Goal: Information Seeking & Learning: Learn about a topic

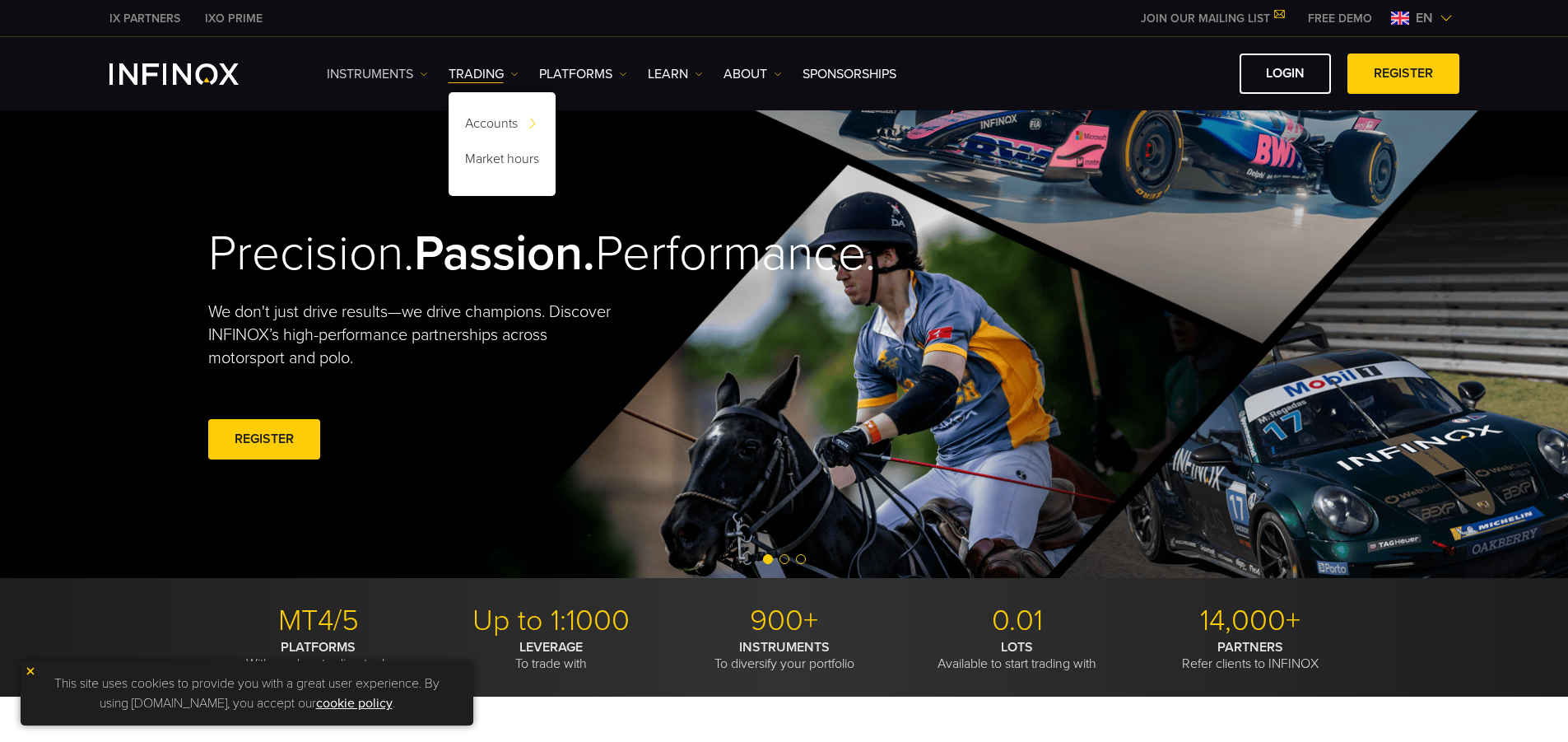
click at [418, 74] on link "Instruments" at bounding box center [378, 74] width 101 height 20
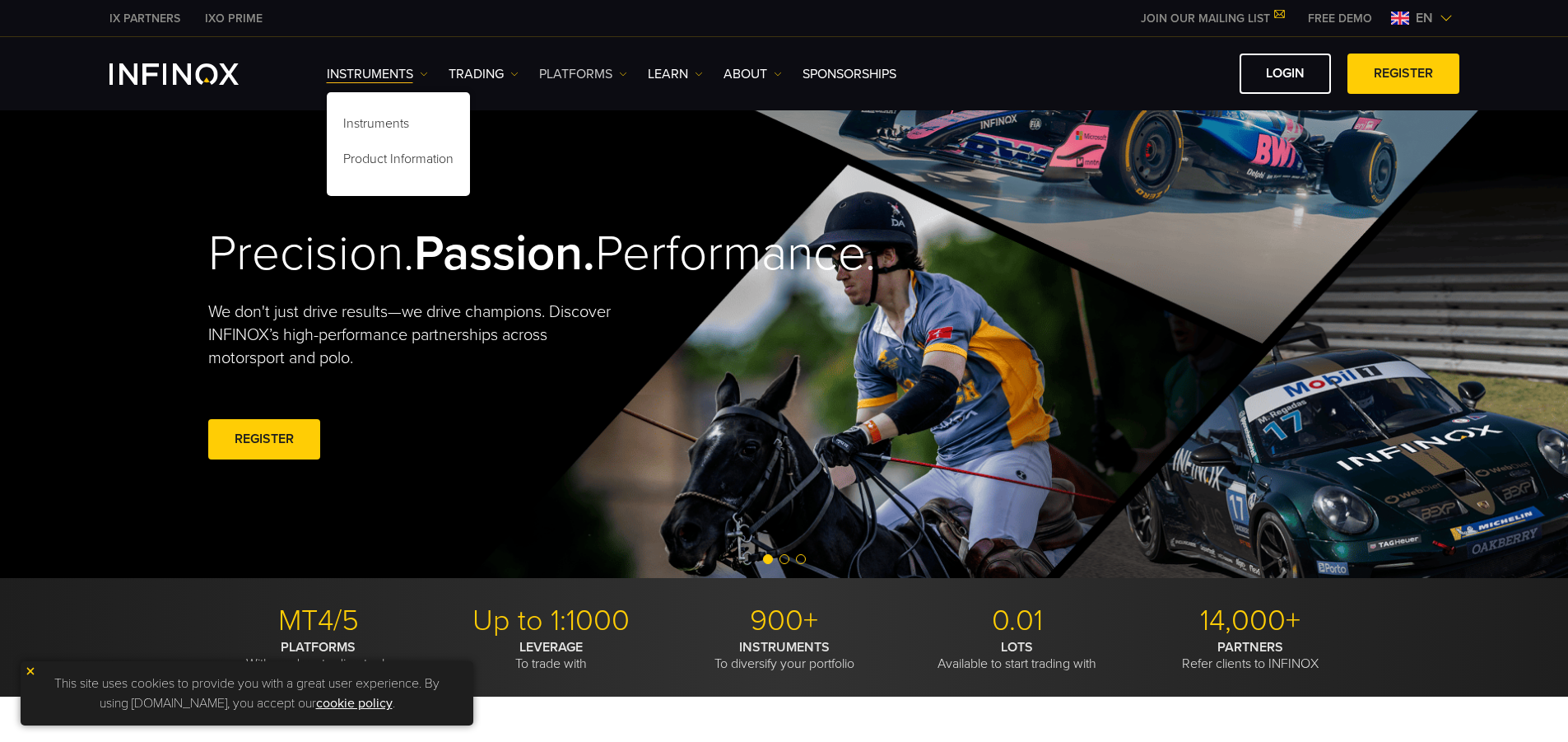
click at [609, 75] on link "PLATFORMS" at bounding box center [582, 74] width 88 height 20
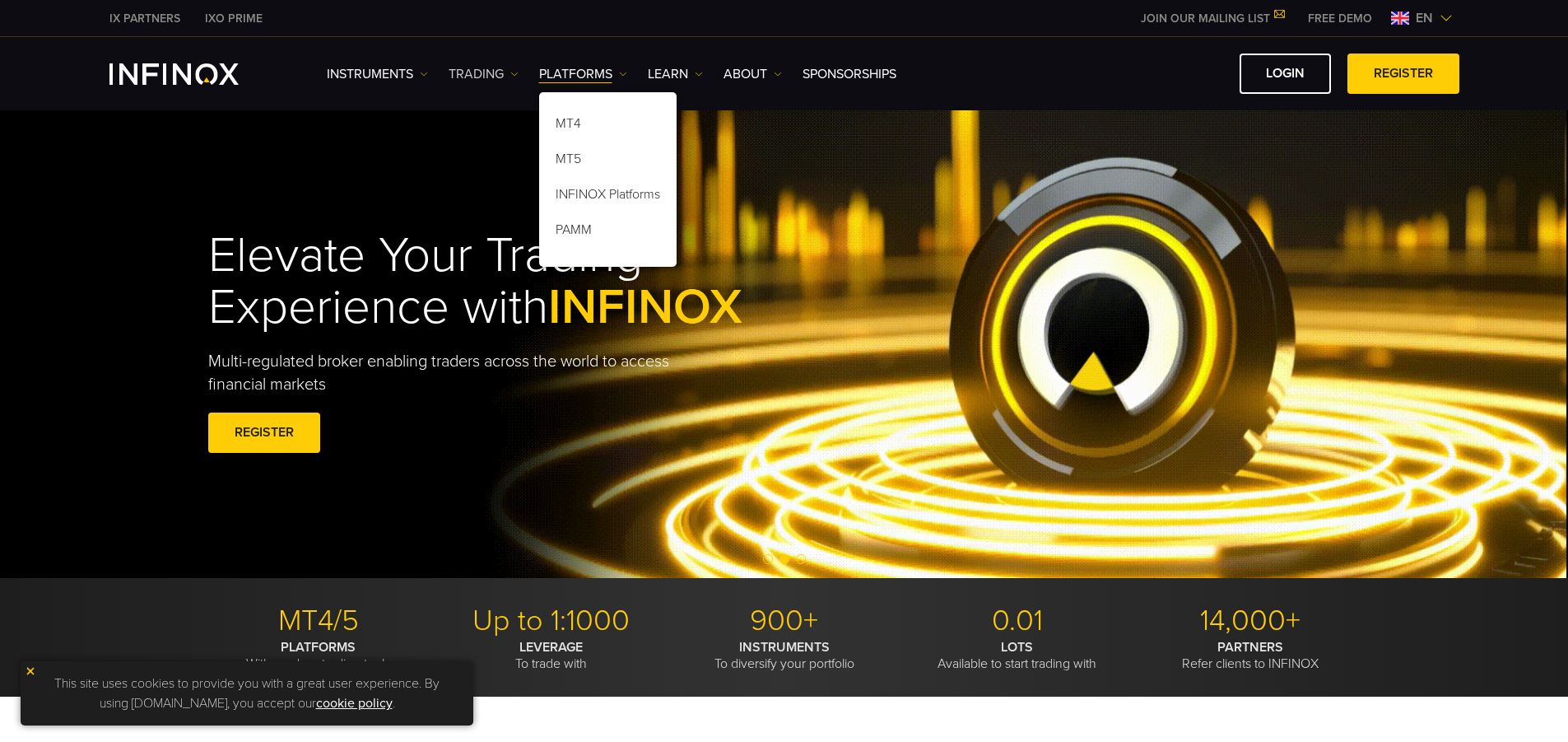
click at [504, 69] on link "TRADING" at bounding box center [484, 74] width 70 height 20
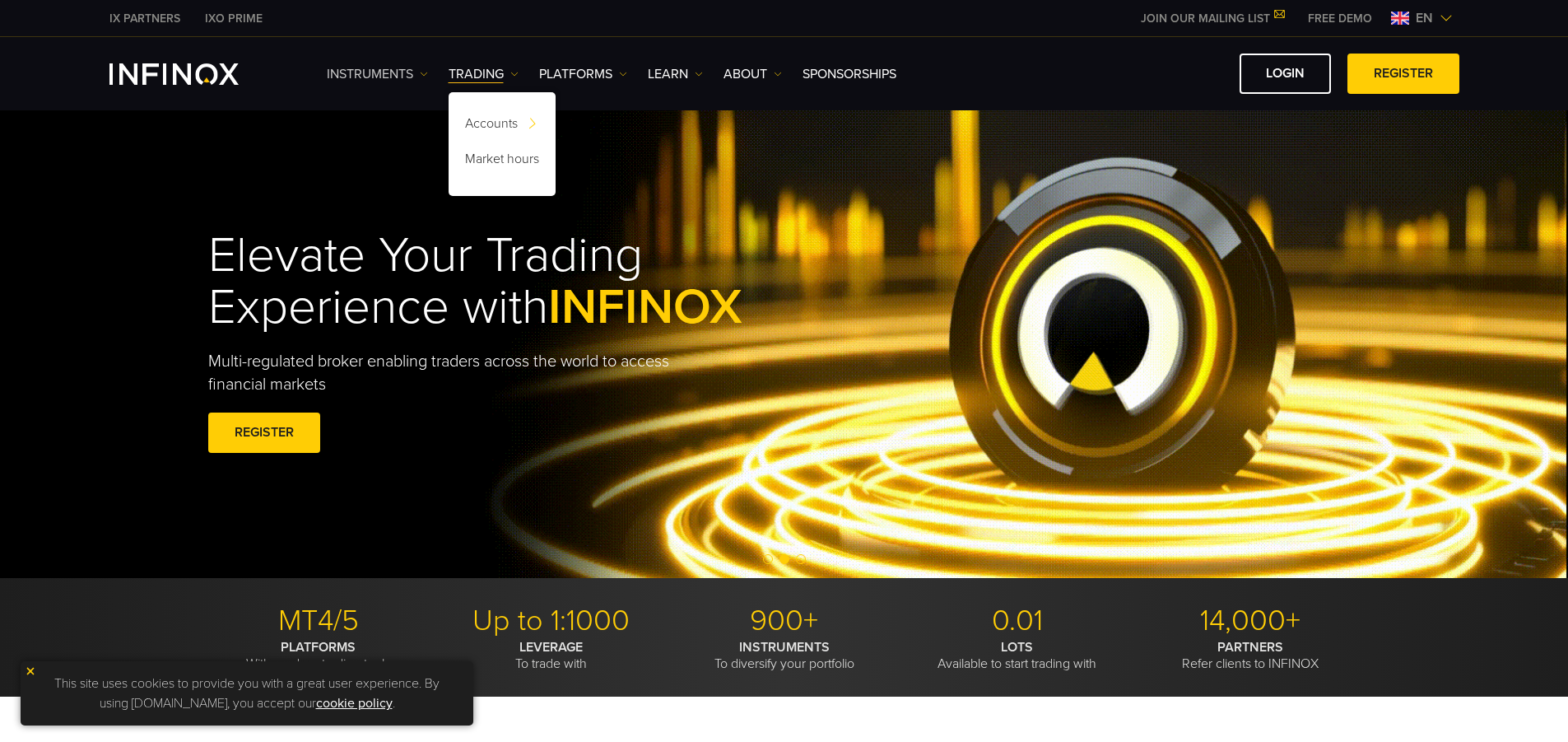
click at [402, 80] on link "Instruments" at bounding box center [378, 74] width 101 height 20
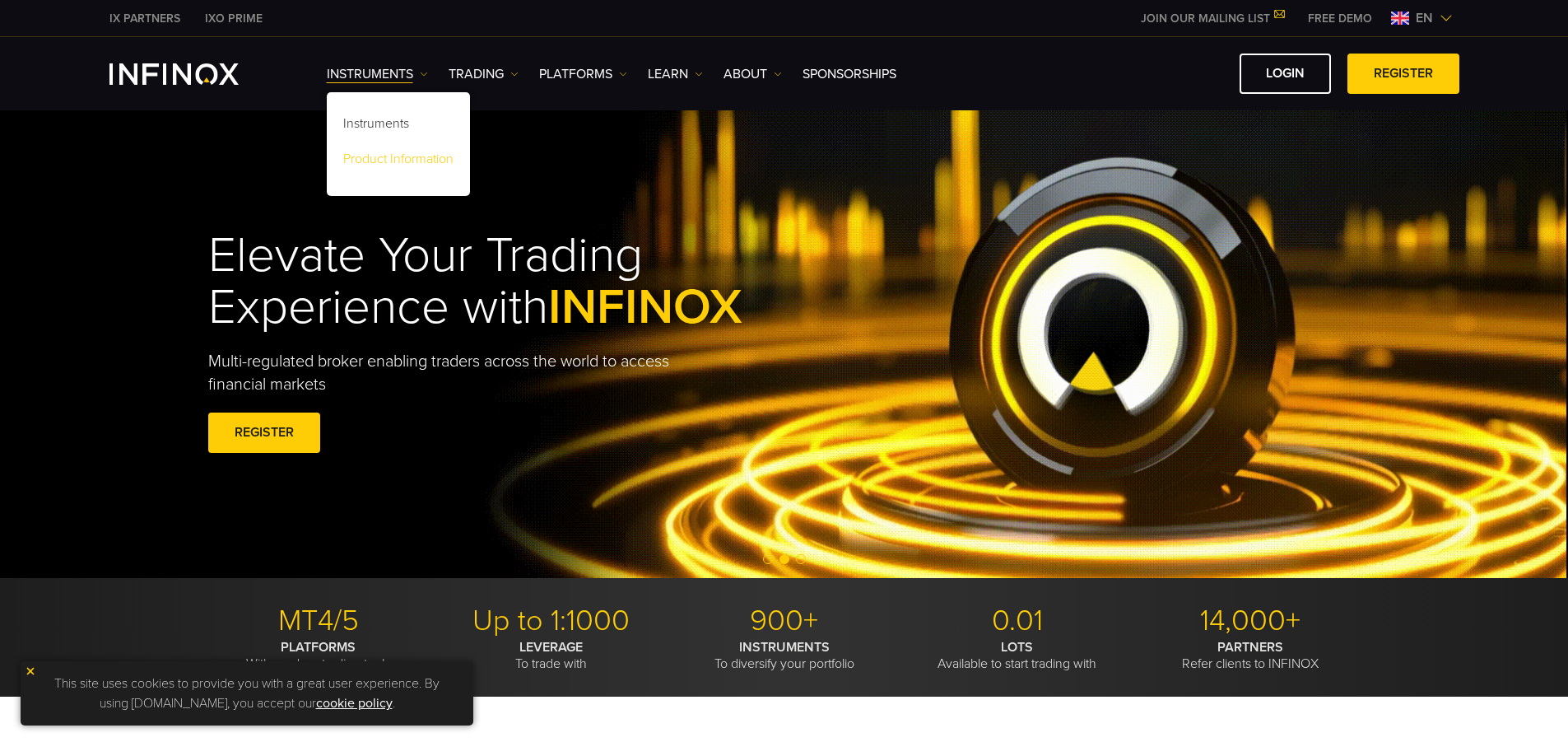
click at [432, 159] on link "Product Information" at bounding box center [399, 162] width 143 height 35
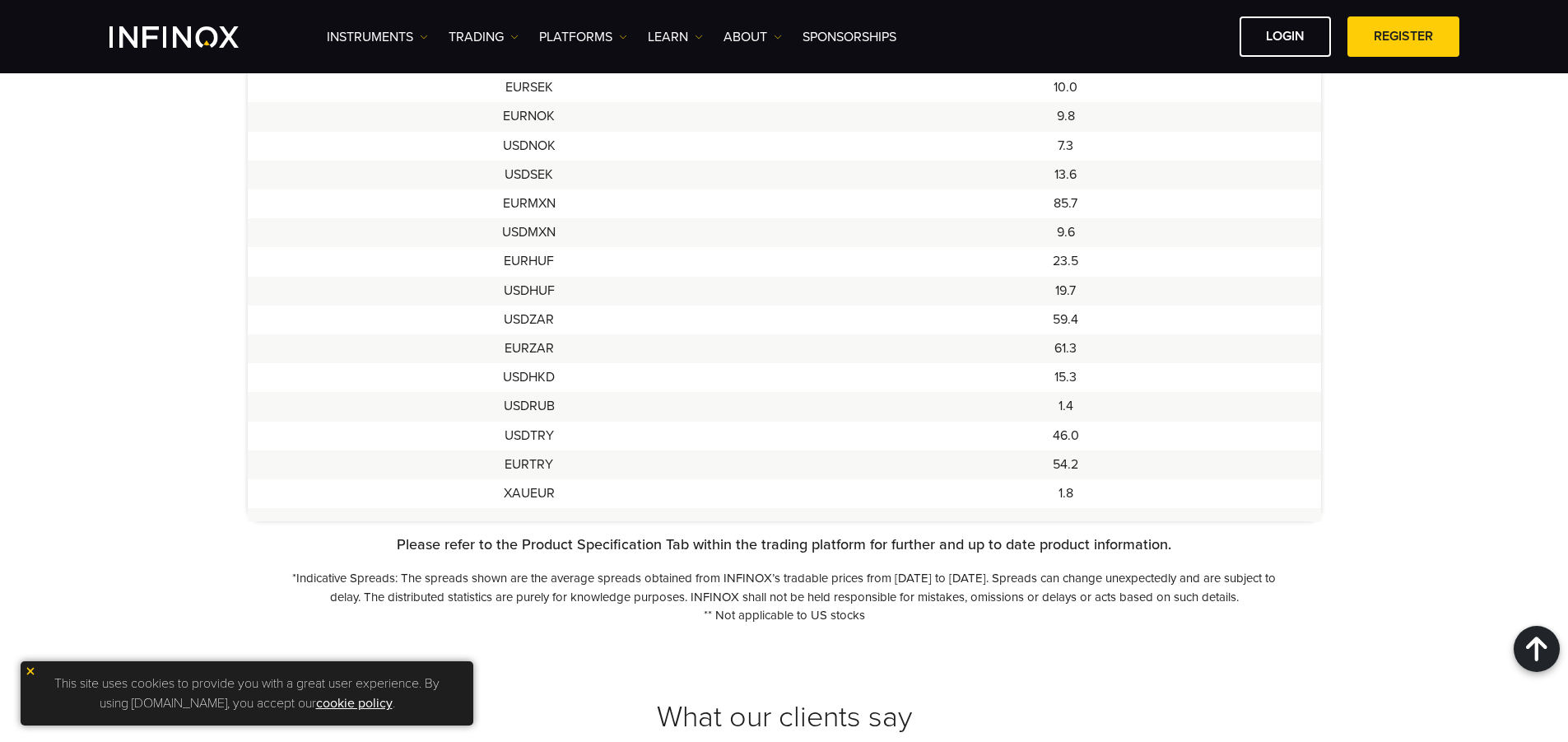
scroll to position [1449, 0]
